Goal: Task Accomplishment & Management: Manage account settings

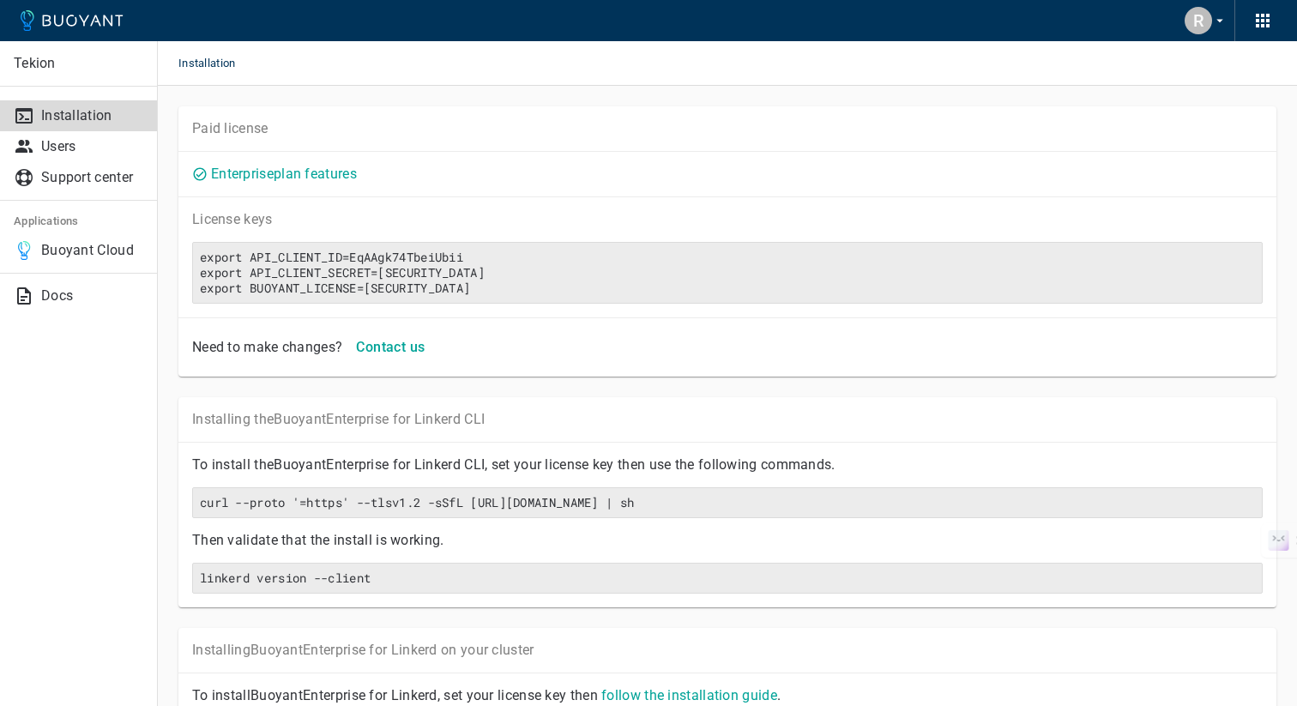
scroll to position [81, 0]
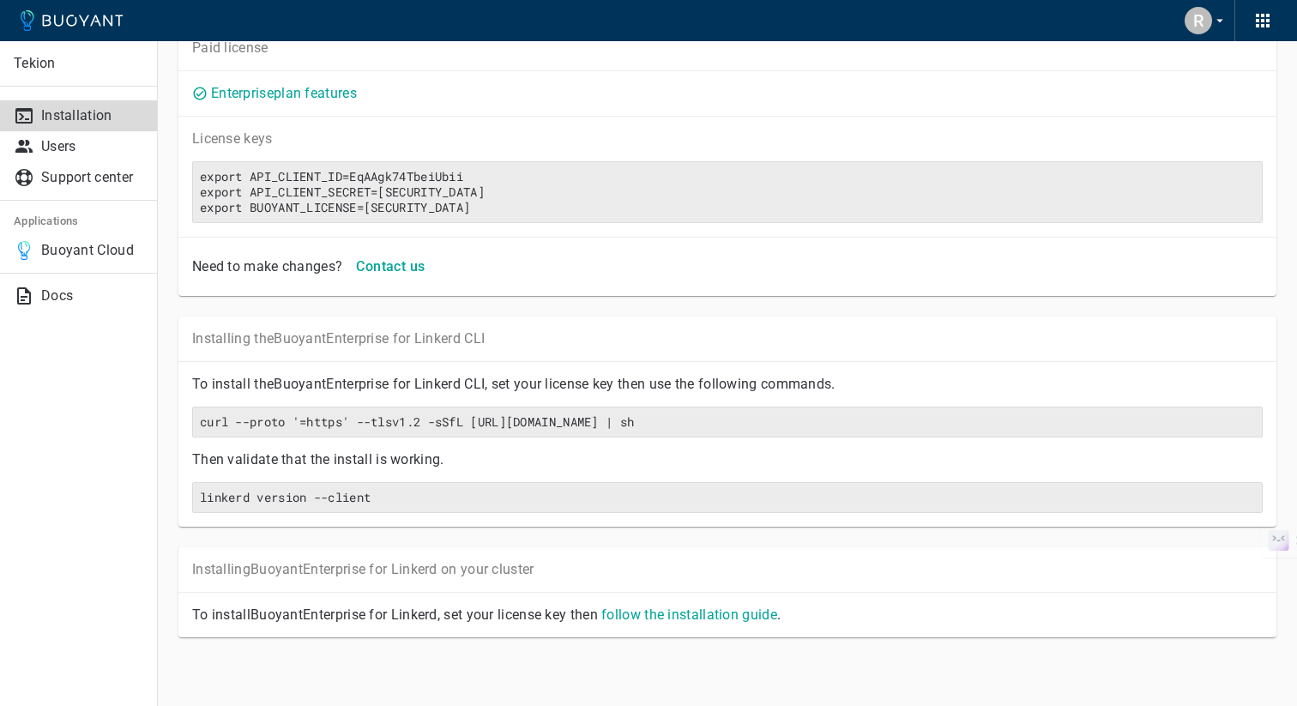
click at [1210, 15] on div "R" at bounding box center [1198, 20] width 27 height 27
click at [60, 148] on div at bounding box center [648, 353] width 1297 height 706
click at [60, 148] on p "Users" at bounding box center [92, 146] width 102 height 17
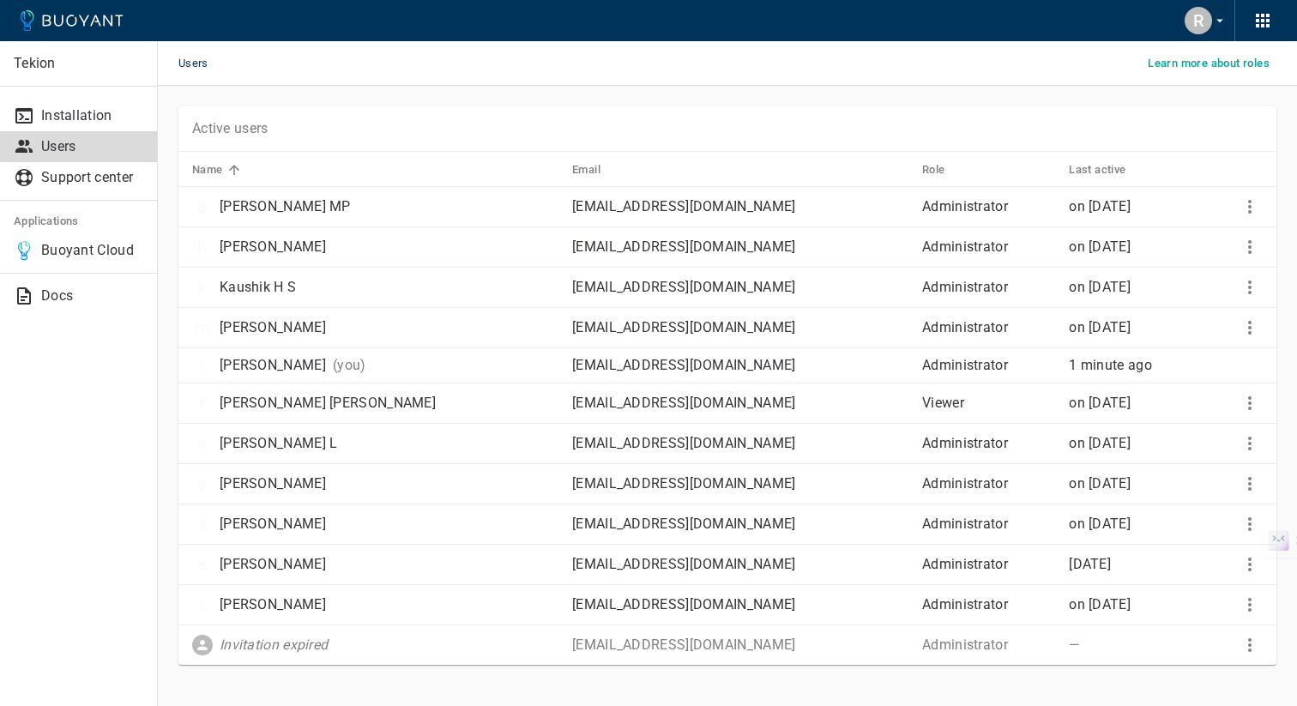
scroll to position [27, 0]
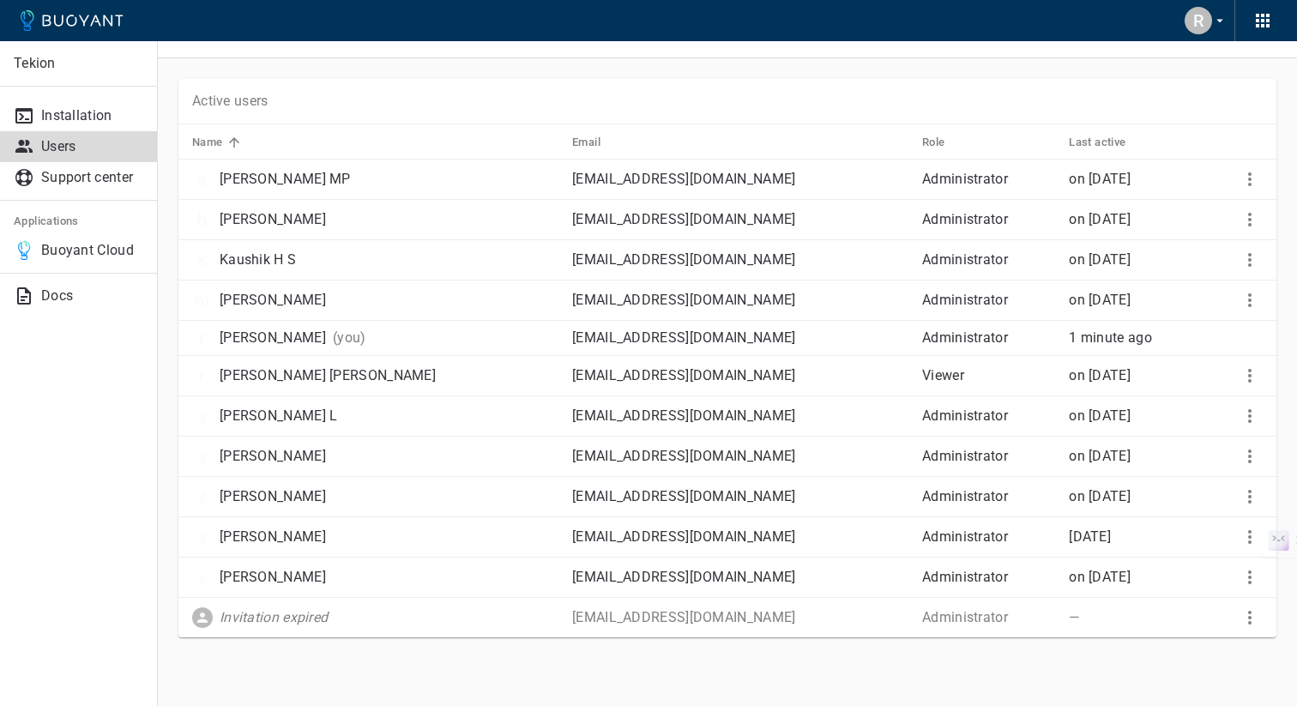
click at [289, 618] on p "Invitation expired" at bounding box center [274, 617] width 108 height 17
click at [1251, 615] on icon "More" at bounding box center [1250, 617] width 21 height 21
click at [1199, 654] on li "Remove invite" at bounding box center [1214, 652] width 137 height 31
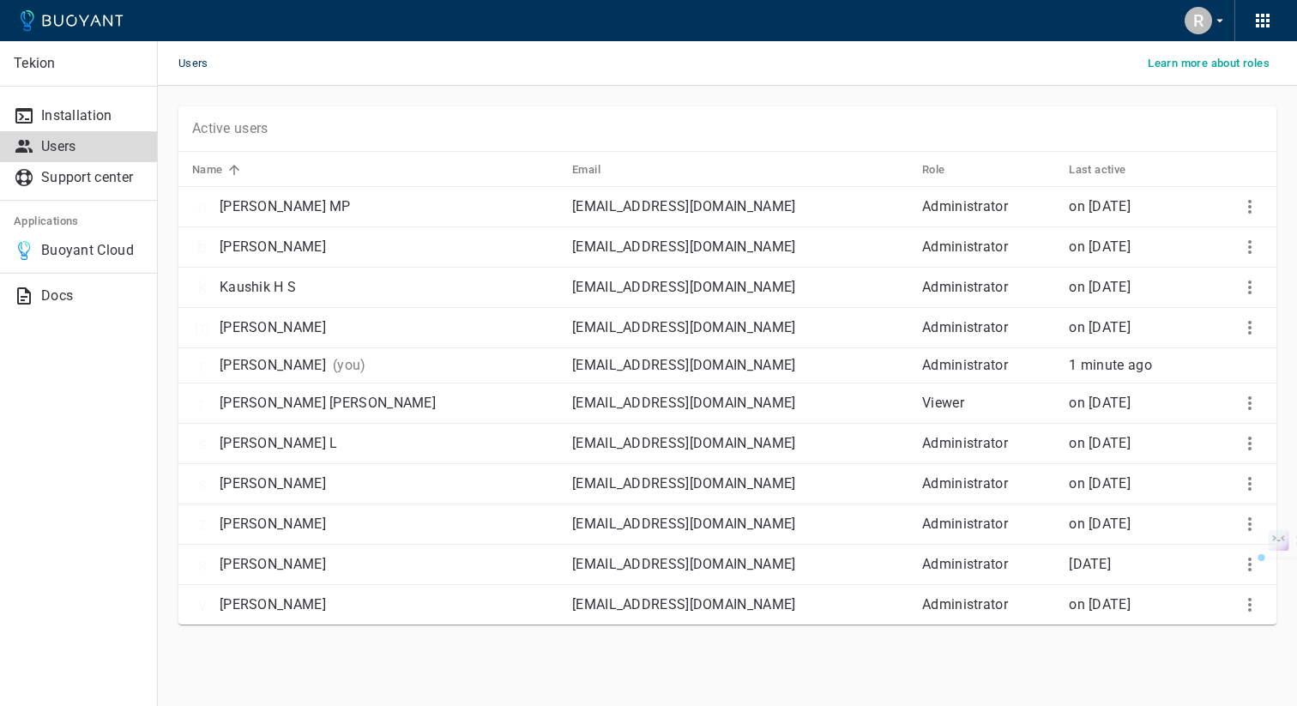
scroll to position [0, 0]
click at [1210, 9] on button "R" at bounding box center [1206, 20] width 57 height 41
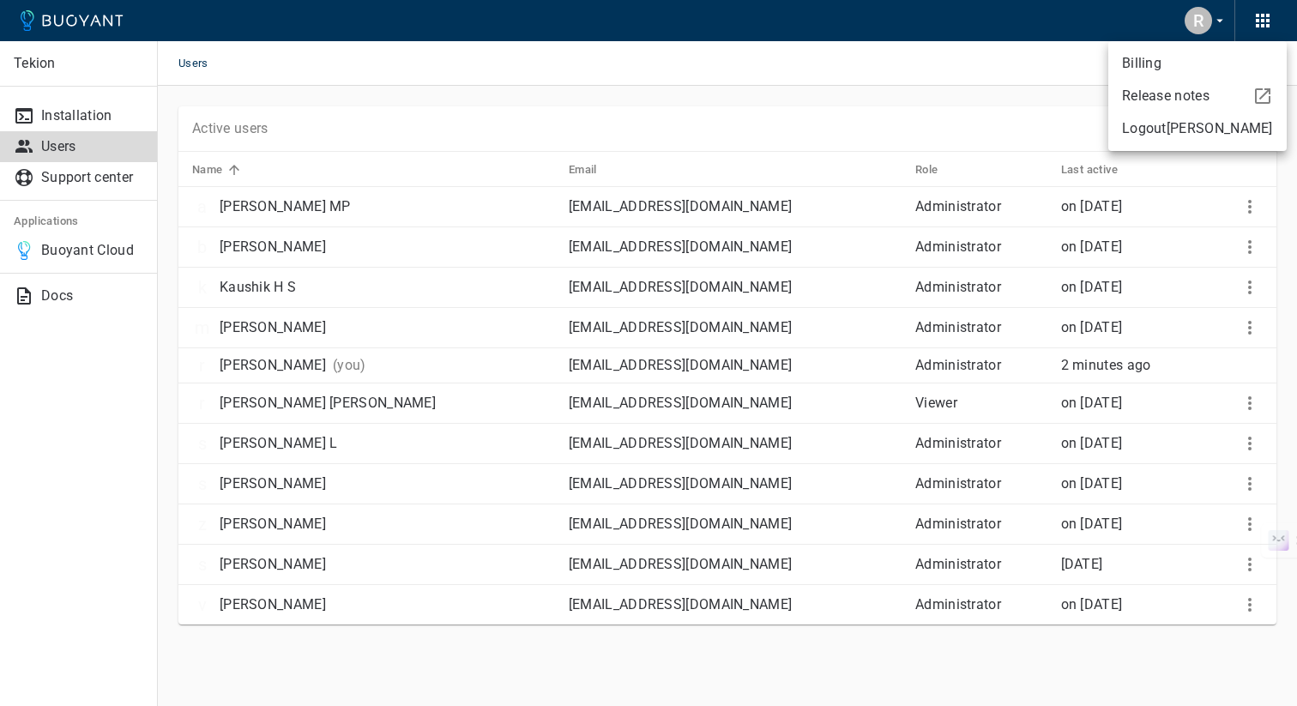
click at [970, 81] on div at bounding box center [648, 353] width 1297 height 706
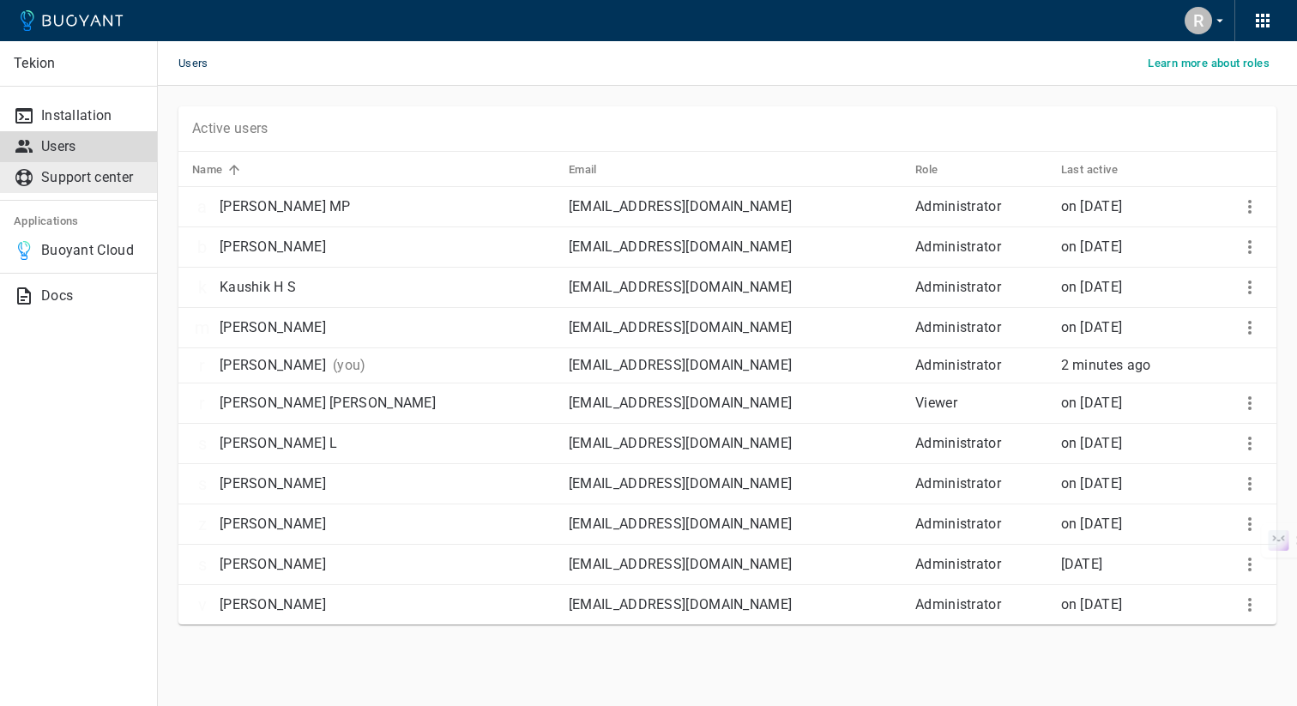
click at [69, 173] on p "Support center" at bounding box center [92, 177] width 102 height 17
click at [106, 172] on p "Support center" at bounding box center [92, 177] width 102 height 17
click at [79, 174] on p "Support center" at bounding box center [92, 177] width 102 height 17
click at [1246, 486] on icon "More" at bounding box center [1250, 484] width 21 height 21
click at [1187, 543] on p "Remove user" at bounding box center [1215, 549] width 110 height 17
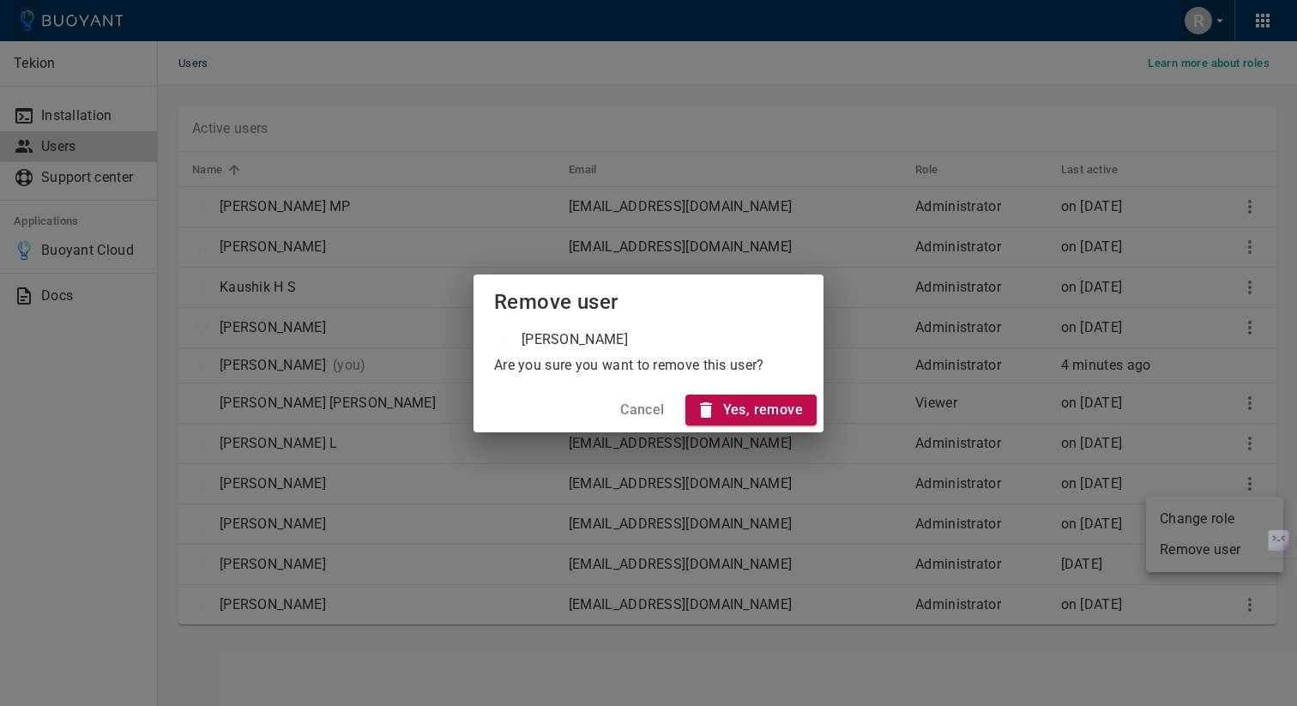
click at [756, 404] on h4 "Yes, remove" at bounding box center [763, 409] width 80 height 17
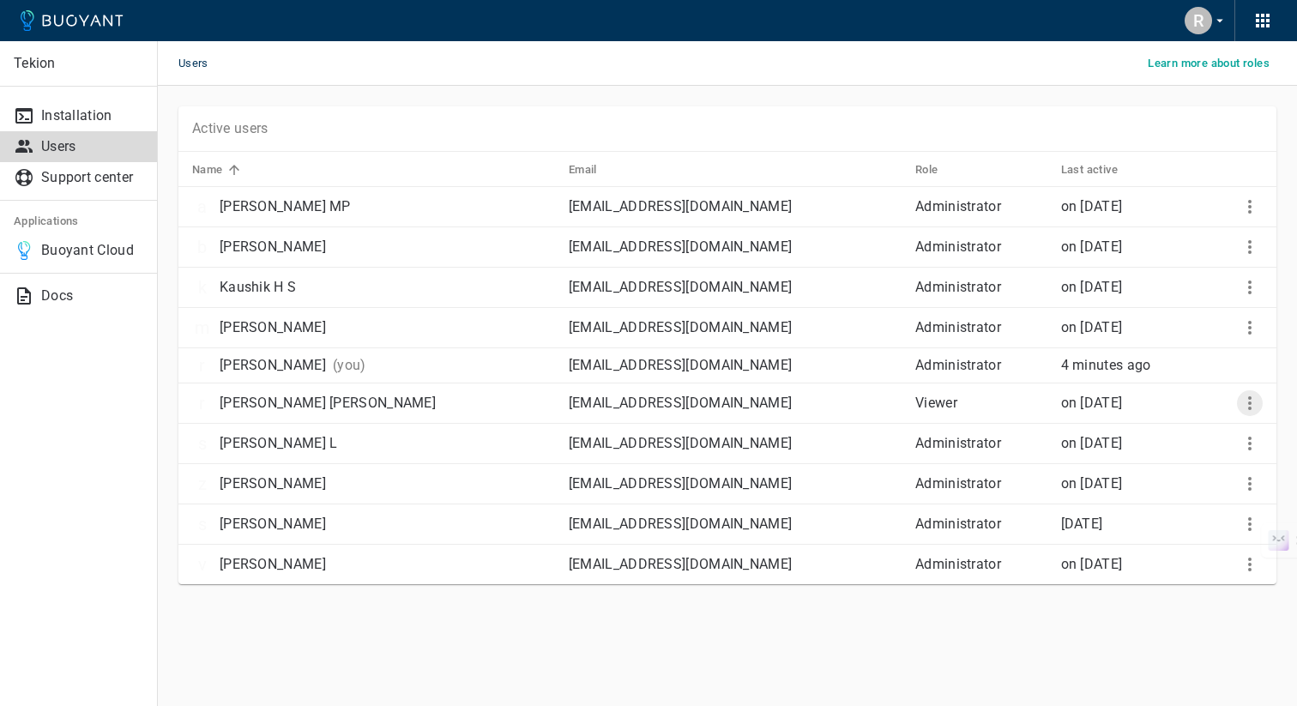
click at [1252, 407] on icon "More" at bounding box center [1250, 403] width 21 height 21
click at [1206, 469] on p "Remove user" at bounding box center [1215, 469] width 110 height 17
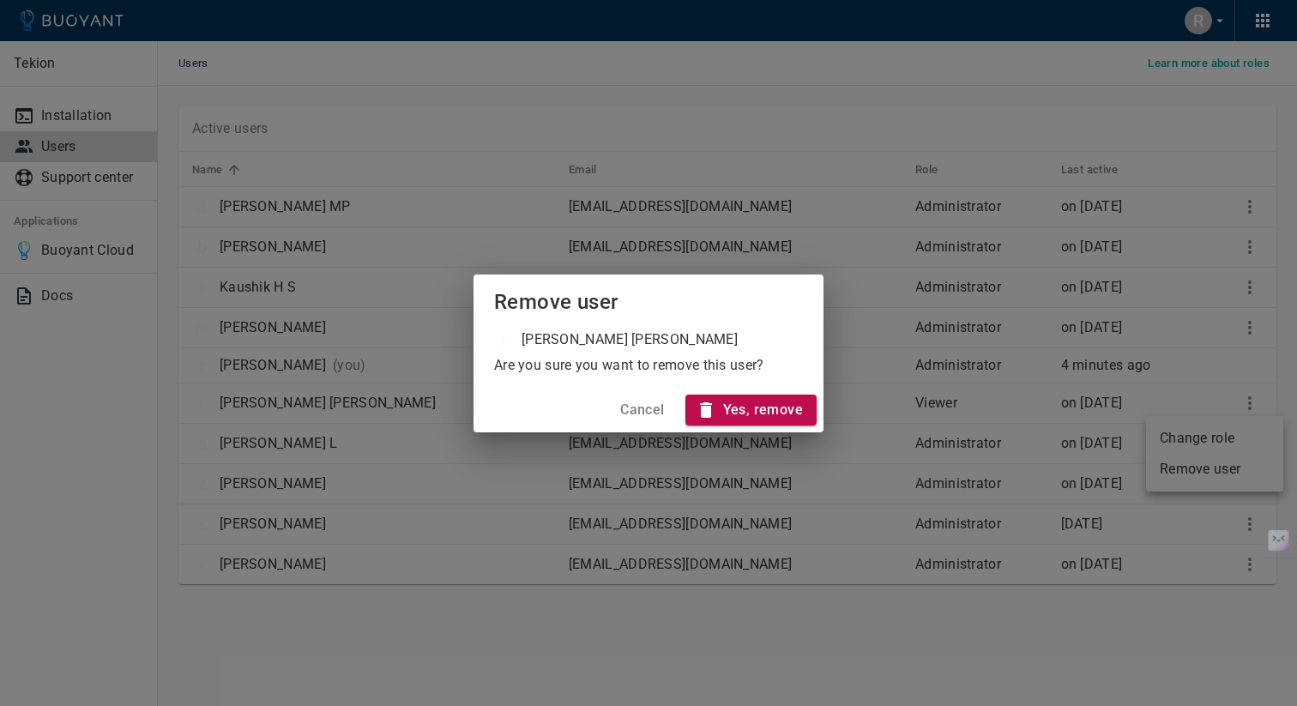
click at [789, 407] on h4 "Yes, remove" at bounding box center [763, 409] width 80 height 17
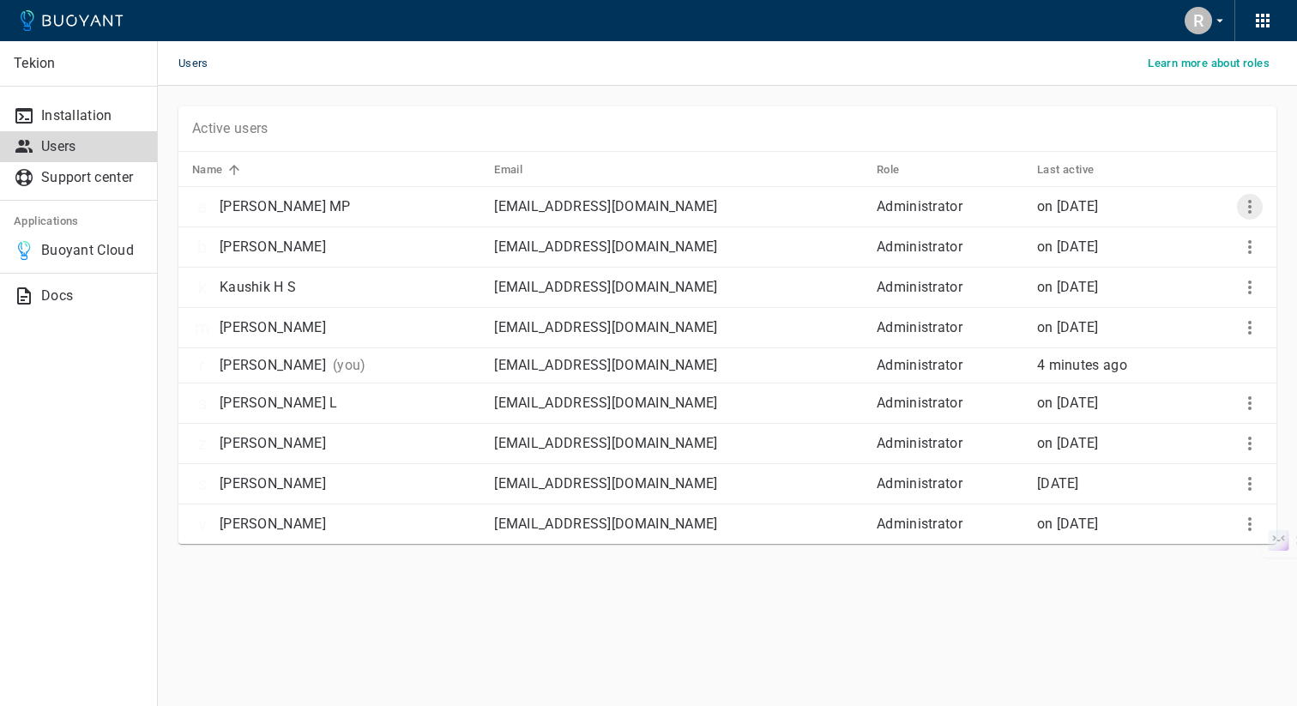
click at [1256, 207] on icon "More" at bounding box center [1250, 206] width 21 height 21
click at [1191, 265] on p "Remove user" at bounding box center [1215, 272] width 110 height 17
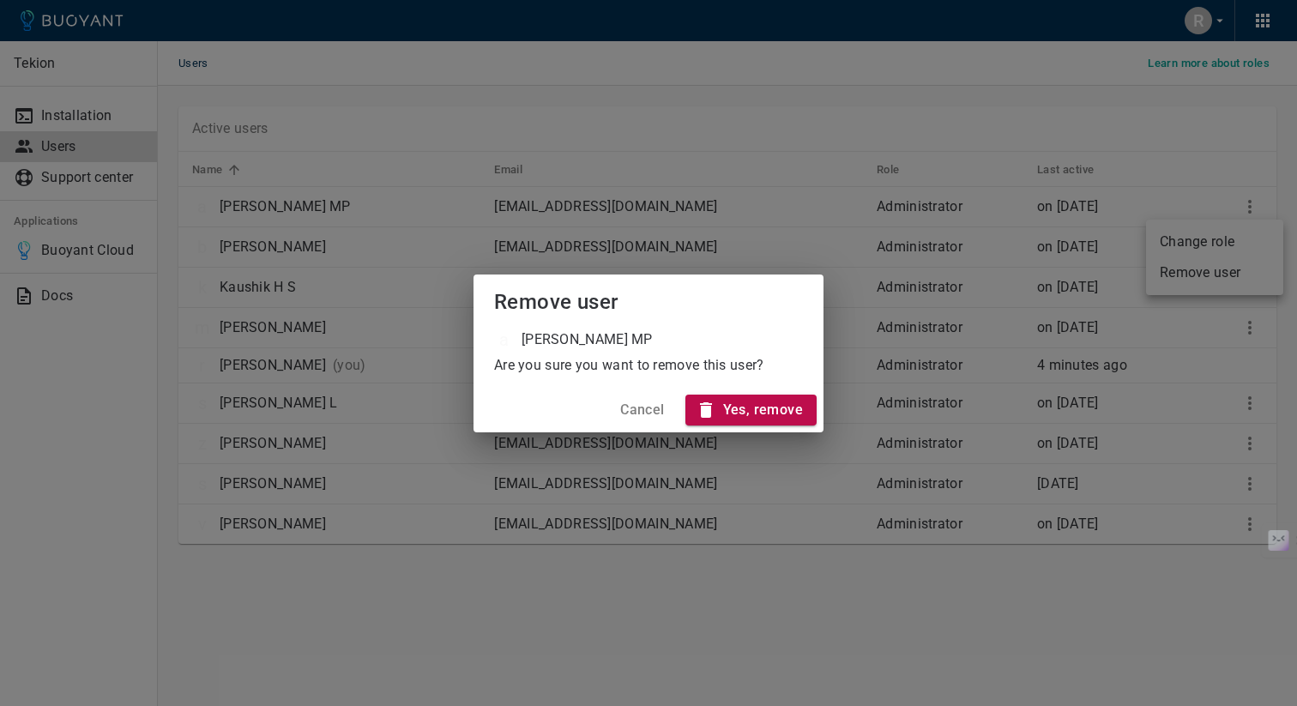
click at [749, 408] on h4 "Yes, remove" at bounding box center [763, 409] width 80 height 17
